Goal: Navigation & Orientation: Go to known website

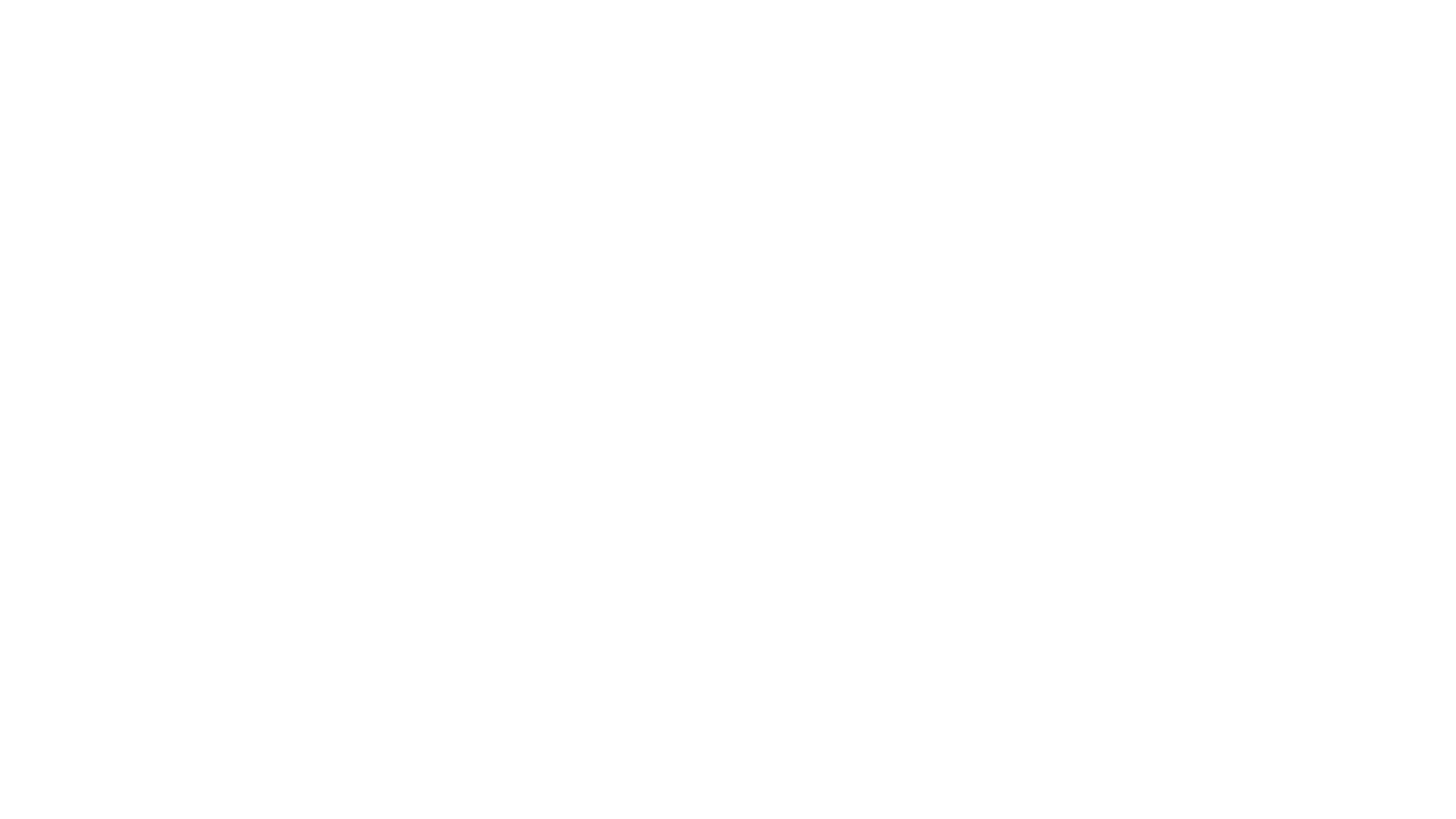
click at [728, 409] on div at bounding box center [728, 409] width 1456 height 819
